Goal: Task Accomplishment & Management: Manage account settings

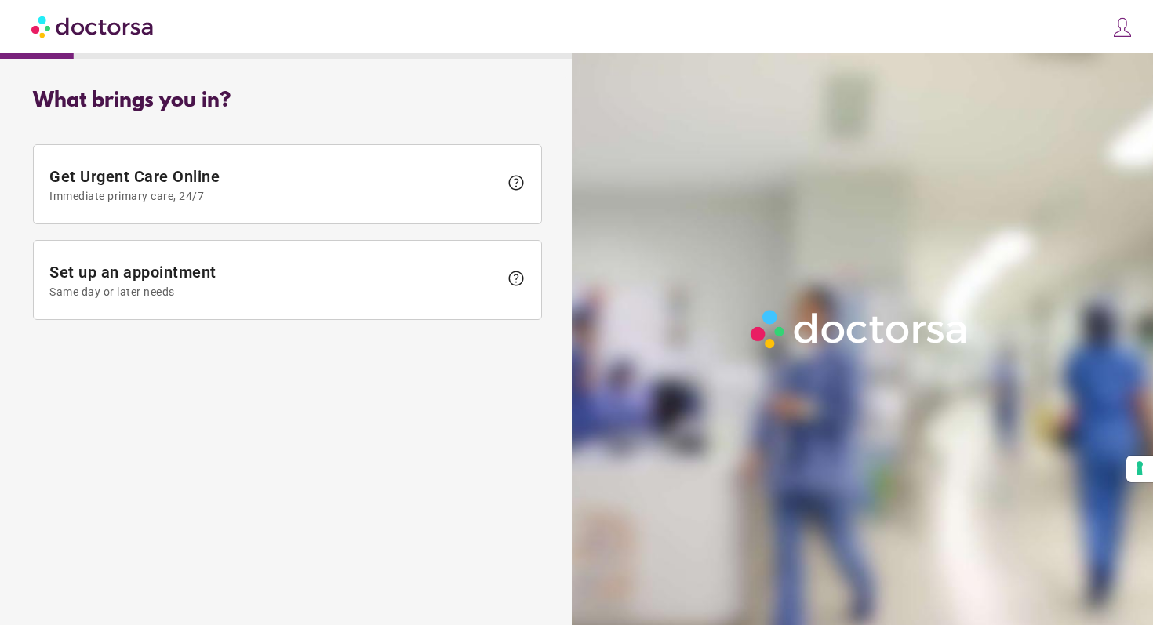
click at [1127, 37] on img at bounding box center [1122, 27] width 22 height 22
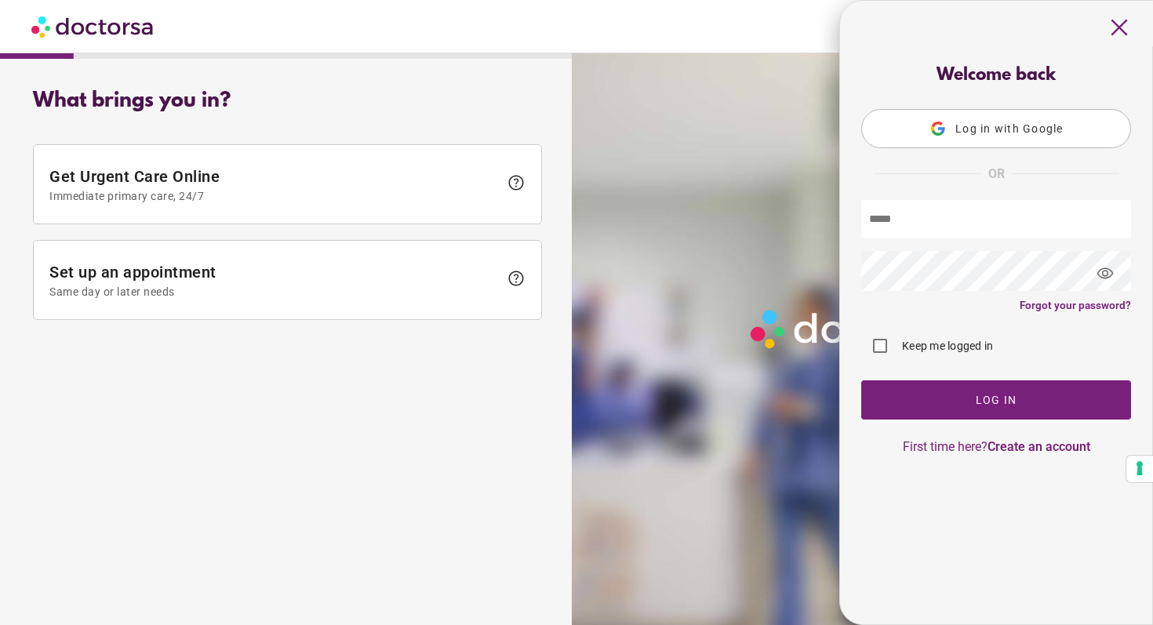
click at [993, 130] on span "Log in with Google" at bounding box center [1009, 128] width 108 height 13
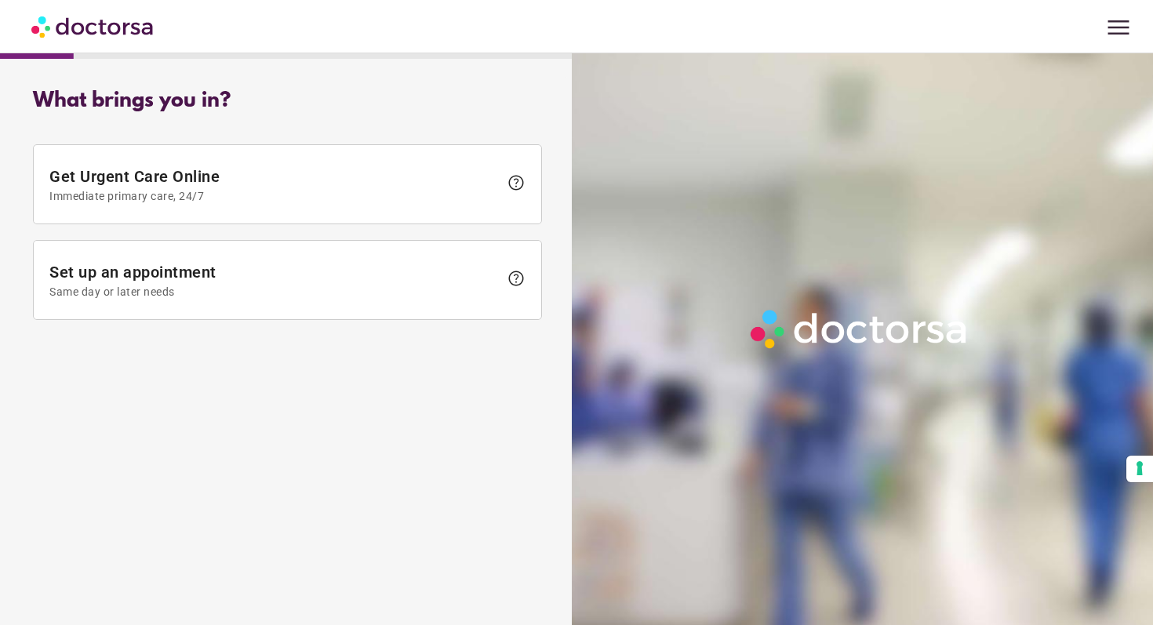
click at [1125, 13] on span "menu" at bounding box center [1118, 28] width 30 height 30
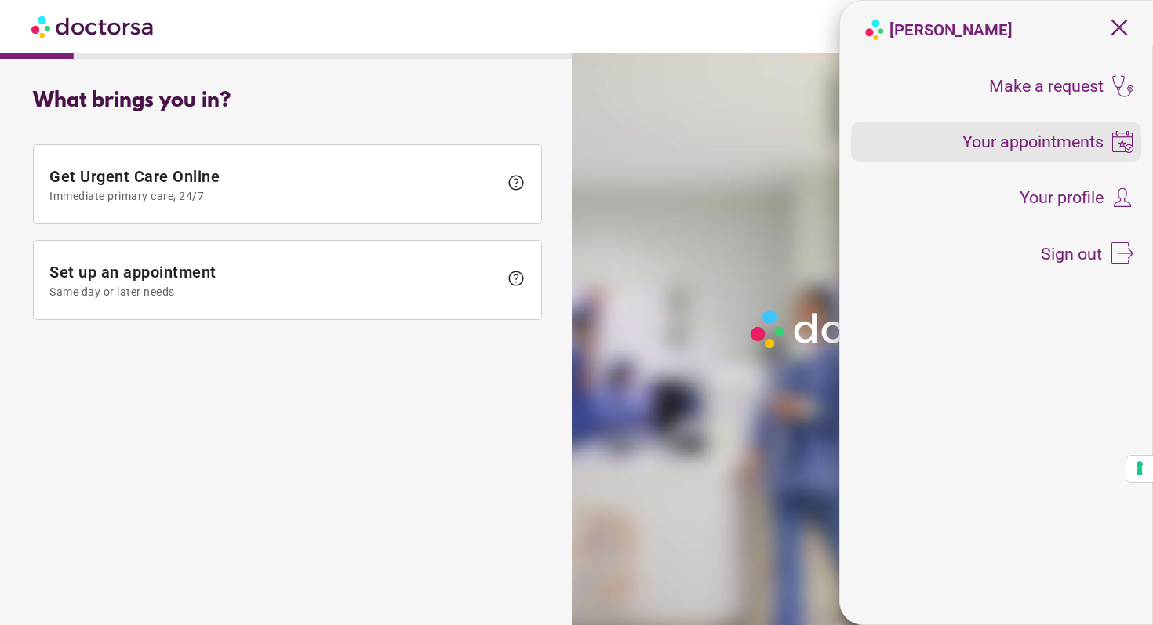
click at [1049, 143] on span "Your appointments" at bounding box center [1032, 141] width 141 height 17
